Goal: Transaction & Acquisition: Purchase product/service

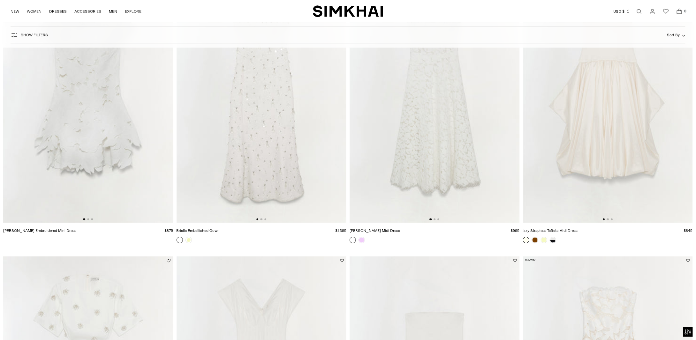
scroll to position [410, 0]
drag, startPoint x: 436, startPoint y: 151, endPoint x: 384, endPoint y: 202, distance: 72.9
click at [384, 202] on img at bounding box center [434, 95] width 170 height 255
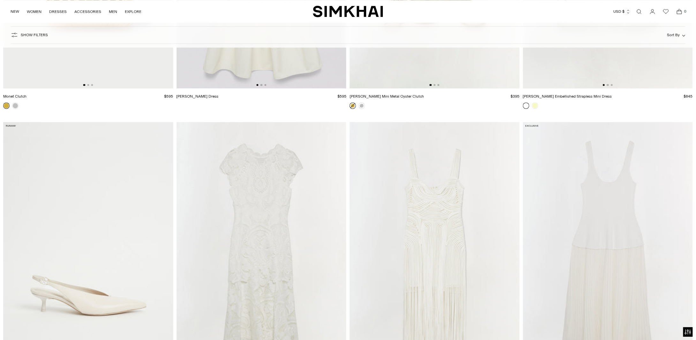
scroll to position [4286, 0]
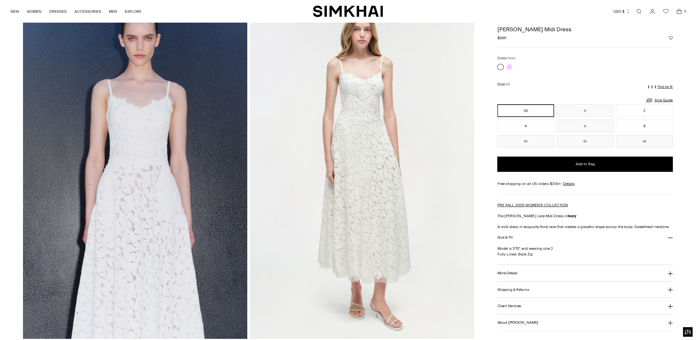
click at [551, 275] on button "More Details" at bounding box center [585, 273] width 176 height 16
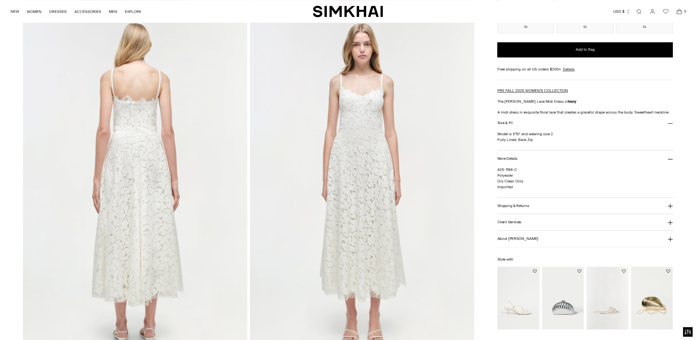
scroll to position [707, 0]
